Goal: Task Accomplishment & Management: Manage account settings

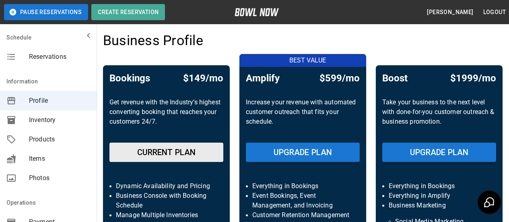
click at [36, 56] on span "Reservations" at bounding box center [59, 57] width 61 height 10
click at [43, 55] on span "Reservations" at bounding box center [59, 57] width 61 height 10
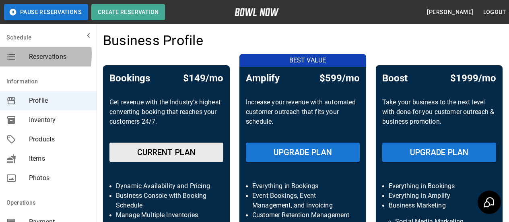
click at [6, 54] on icon "mailbox folders" at bounding box center [11, 57] width 10 height 10
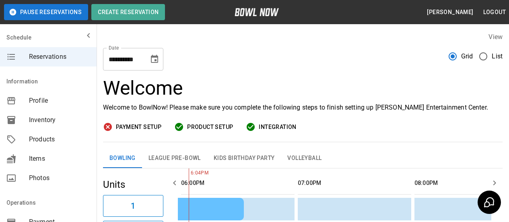
click at [58, 121] on span "Inventory" at bounding box center [59, 120] width 61 height 10
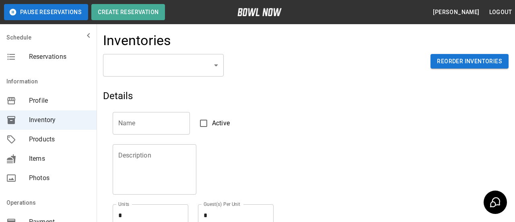
click at [218, 66] on body "Pause Reservations Create Reservation [PERSON_NAME] Logout Schedule Reservation…" at bounding box center [257, 177] width 515 height 354
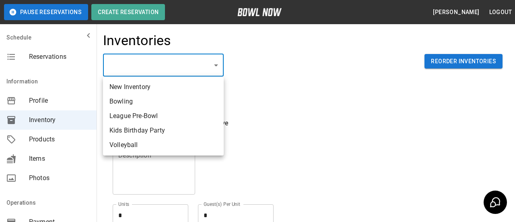
click at [142, 101] on li "Bowling" at bounding box center [163, 101] width 121 height 14
type input "**********"
type input "*******"
type textarea "**"
type textarea "*"
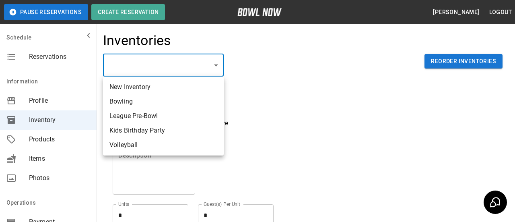
type textarea "**"
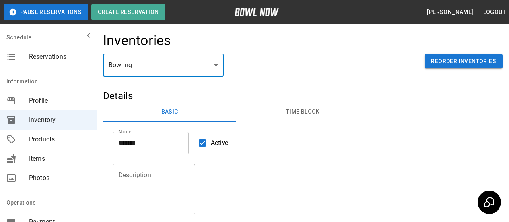
click at [315, 109] on button "Time Block" at bounding box center [302, 111] width 133 height 19
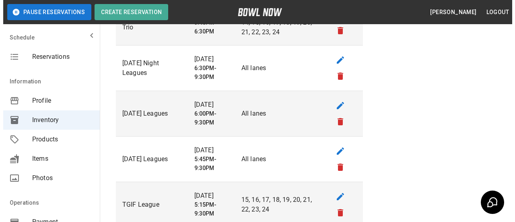
scroll to position [603, 0]
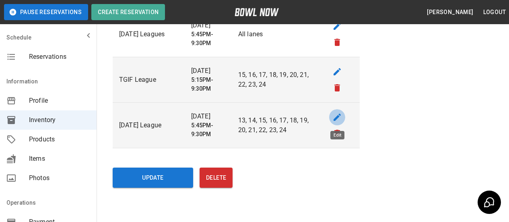
click at [337, 117] on icon "edit" at bounding box center [337, 116] width 7 height 7
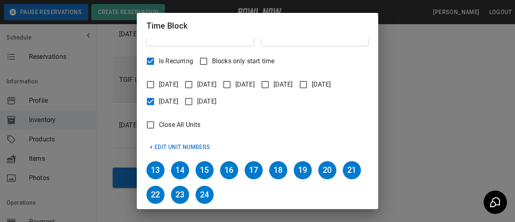
scroll to position [96, 0]
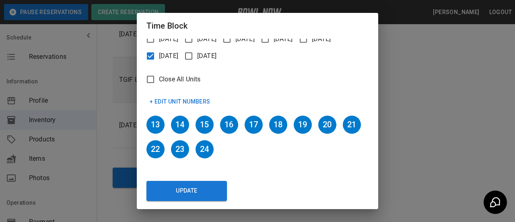
click at [150, 122] on h6 "13" at bounding box center [155, 124] width 18 height 18
click at [167, 100] on button "+ Edit Unit Numbers" at bounding box center [179, 101] width 67 height 15
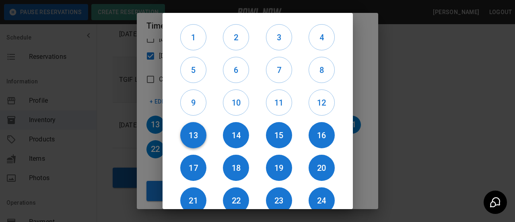
click at [186, 135] on h6 "13" at bounding box center [193, 135] width 26 height 13
click at [240, 134] on h6 "14" at bounding box center [236, 135] width 26 height 13
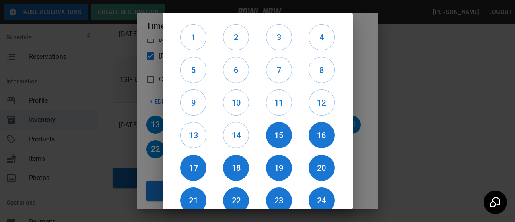
click at [369, 131] on div at bounding box center [257, 111] width 515 height 222
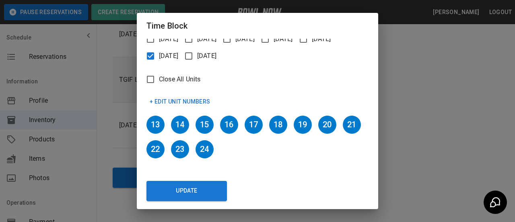
click at [165, 97] on button "+ Edit Unit Numbers" at bounding box center [179, 101] width 67 height 15
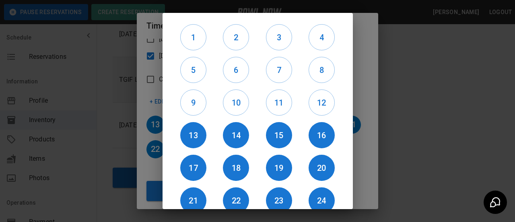
drag, startPoint x: 190, startPoint y: 132, endPoint x: 214, endPoint y: 141, distance: 26.0
click at [190, 132] on h6 "13" at bounding box center [193, 135] width 26 height 13
click at [236, 127] on button "14" at bounding box center [236, 135] width 26 height 26
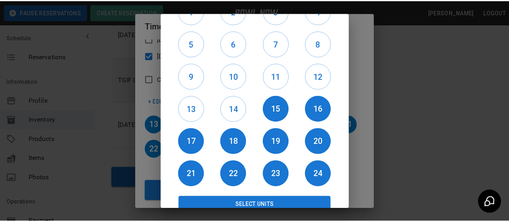
scroll to position [38, 0]
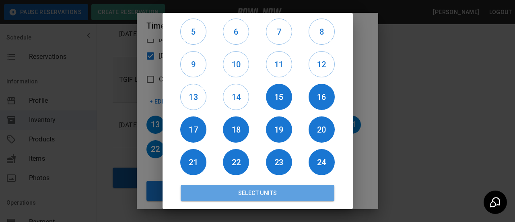
click at [285, 191] on button "Select Units" at bounding box center [258, 193] width 154 height 16
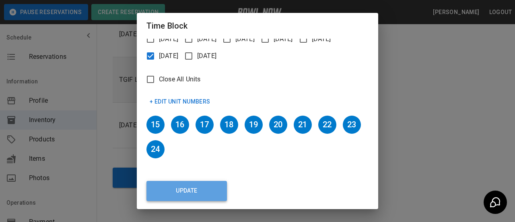
click at [182, 191] on button "Update" at bounding box center [186, 191] width 80 height 20
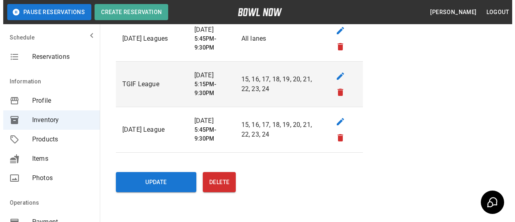
scroll to position [585, 0]
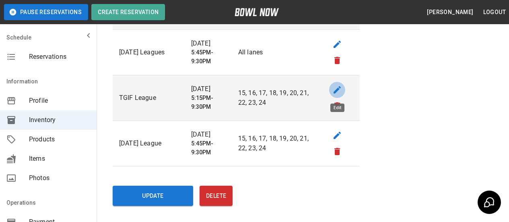
click at [336, 84] on button "edit" at bounding box center [337, 90] width 16 height 16
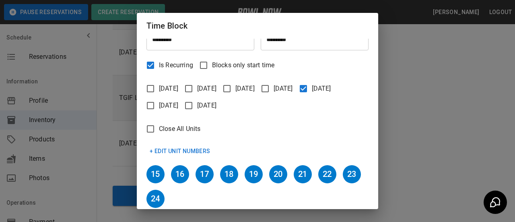
scroll to position [96, 0]
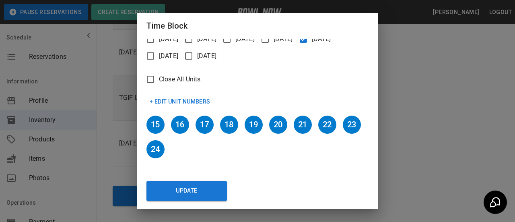
click at [161, 98] on button "+ Edit Unit Numbers" at bounding box center [179, 101] width 67 height 15
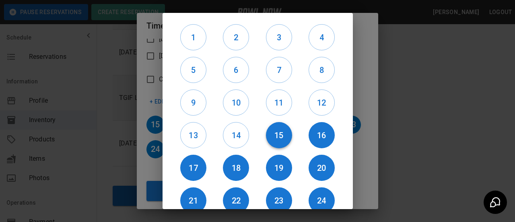
click at [281, 135] on h6 "15" at bounding box center [279, 135] width 26 height 13
click at [309, 134] on h6 "16" at bounding box center [322, 135] width 26 height 13
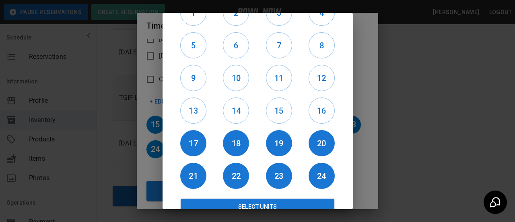
scroll to position [38, 0]
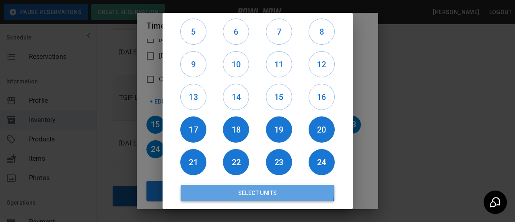
click at [256, 189] on button "Select Units" at bounding box center [258, 193] width 154 height 16
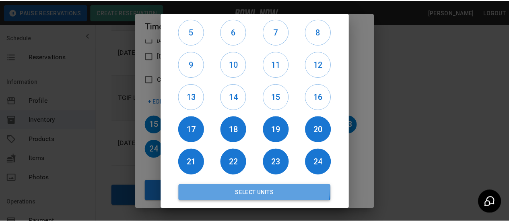
scroll to position [71, 0]
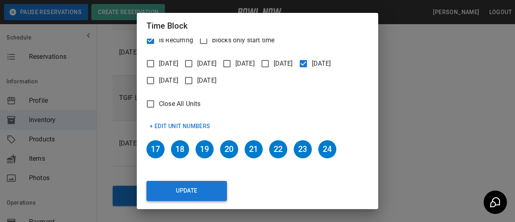
click at [204, 187] on button "Update" at bounding box center [186, 191] width 80 height 20
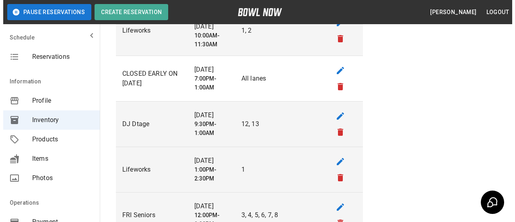
scroll to position [183, 0]
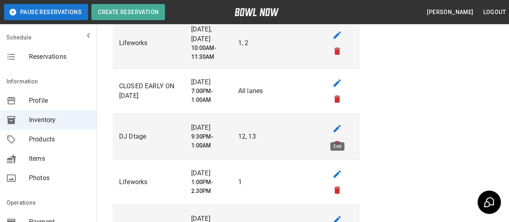
click at [335, 130] on icon "edit" at bounding box center [337, 128] width 7 height 7
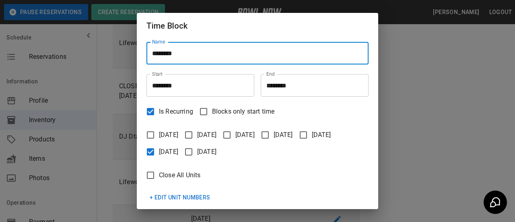
click at [166, 56] on input "********" at bounding box center [257, 53] width 222 height 23
type input "********"
click at [354, 137] on div "[DATE] [DATE] [DATE] [DATE] [DATE] [DATE] [DATE]" at bounding box center [254, 140] width 229 height 40
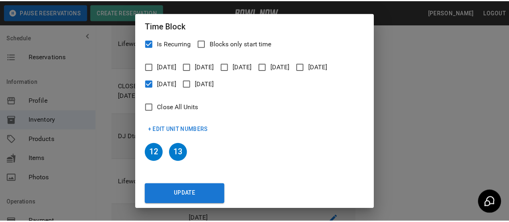
scroll to position [71, 0]
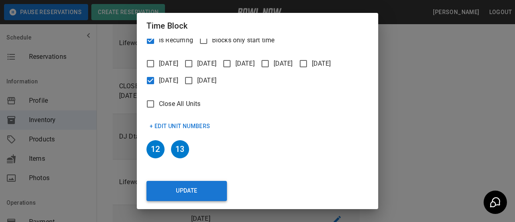
click at [163, 189] on button "Update" at bounding box center [186, 191] width 80 height 20
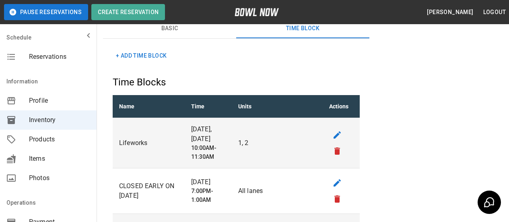
scroll to position [0, 0]
